Goal: Find specific page/section: Find specific page/section

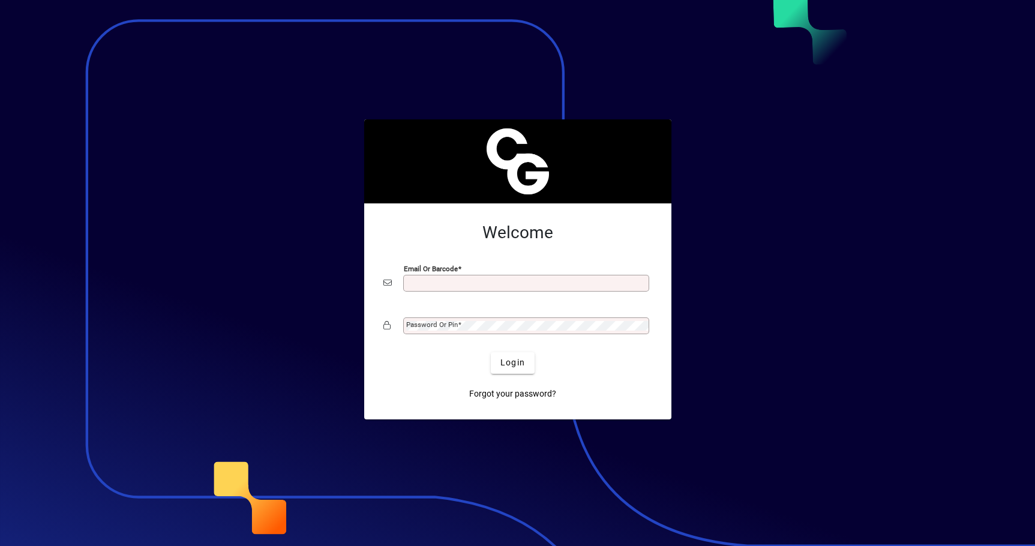
scroll to position [5, 0]
type input "**********"
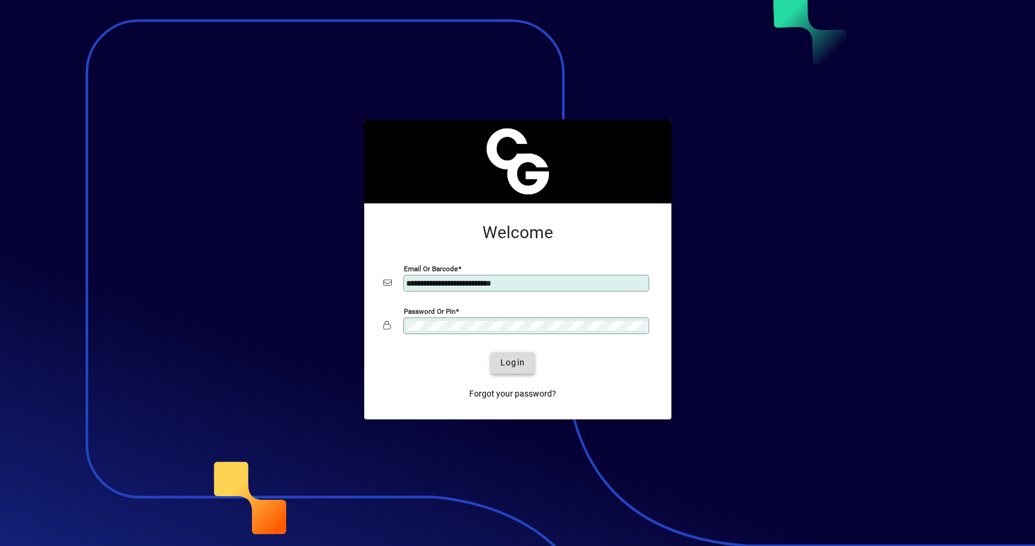
click at [514, 364] on span "Login" at bounding box center [513, 363] width 25 height 13
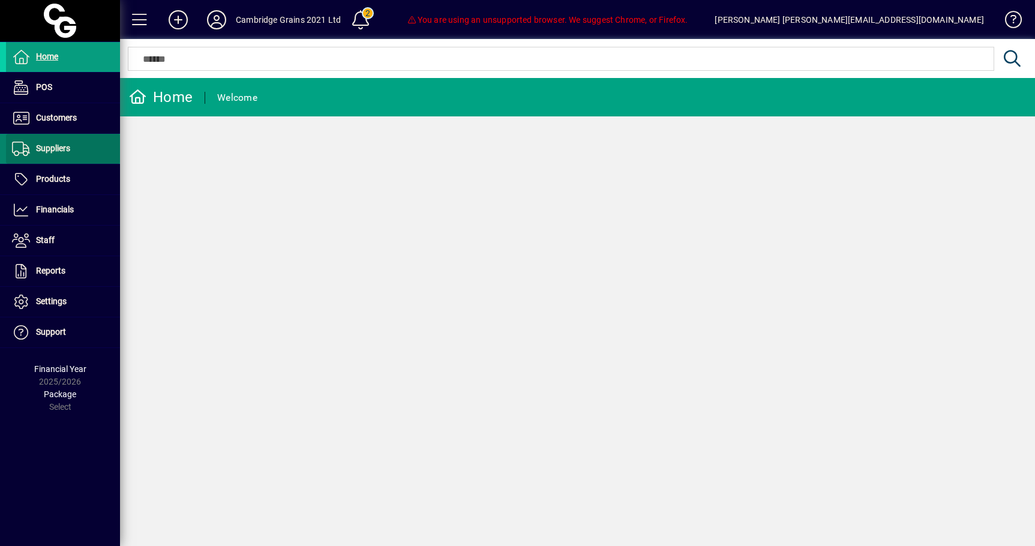
click at [55, 134] on span at bounding box center [63, 148] width 114 height 29
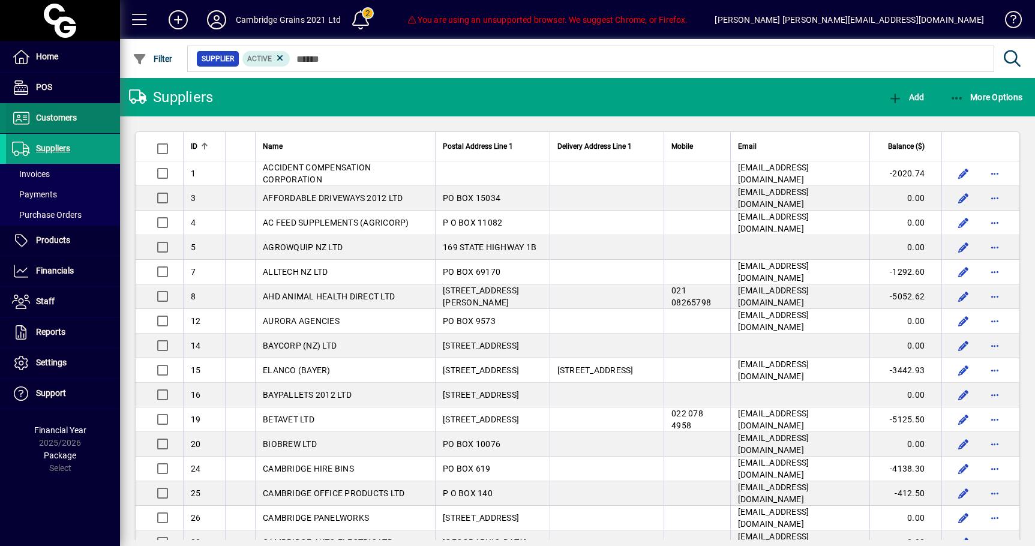
click at [55, 124] on span "Customers" at bounding box center [41, 118] width 71 height 14
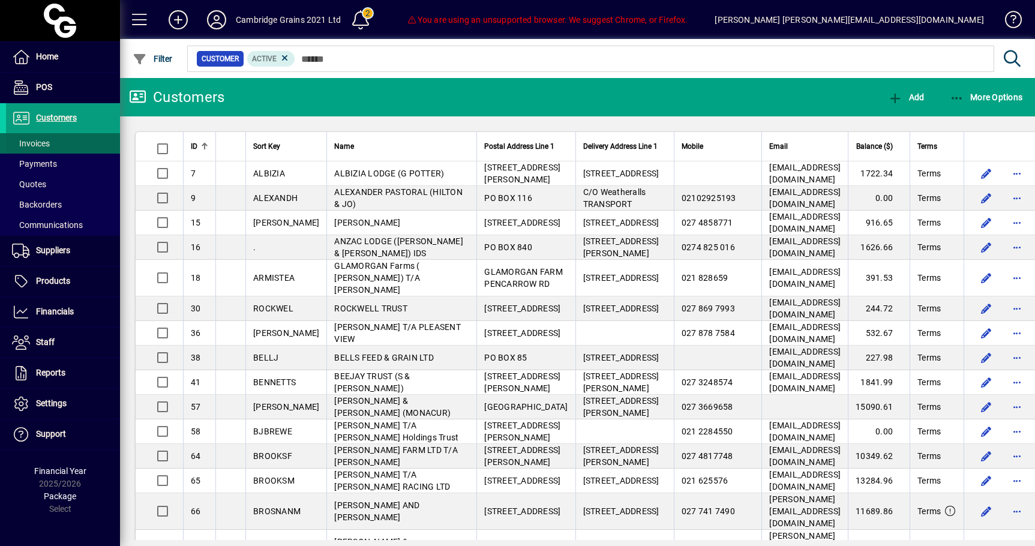
click at [52, 145] on span at bounding box center [63, 143] width 114 height 29
